Goal: Navigation & Orientation: Find specific page/section

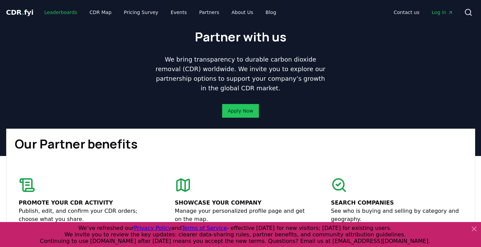
click at [55, 14] on link "Leaderboards" at bounding box center [61, 12] width 44 height 12
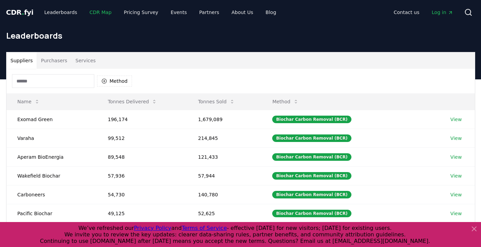
click at [97, 9] on link "CDR Map" at bounding box center [100, 12] width 33 height 12
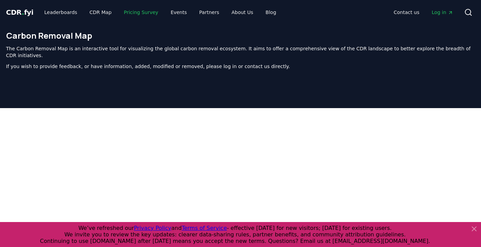
click at [137, 13] on link "Pricing Survey" at bounding box center [140, 12] width 45 height 12
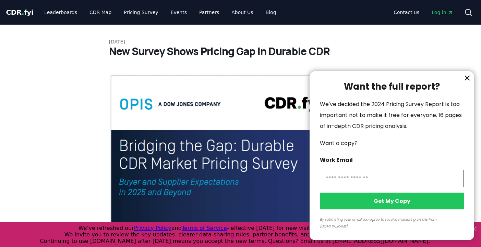
click at [171, 13] on div at bounding box center [240, 123] width 481 height 247
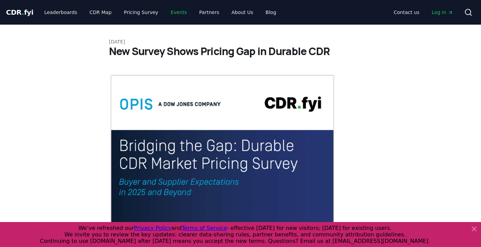
click at [172, 16] on link "Events" at bounding box center [178, 12] width 27 height 12
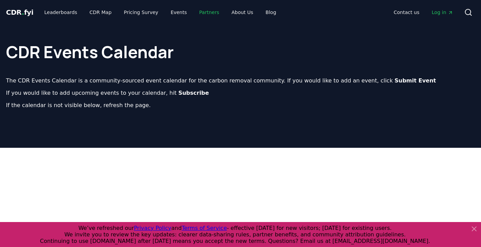
click at [208, 12] on link "Partners" at bounding box center [209, 12] width 31 height 12
